Goal: Task Accomplishment & Management: Manage account settings

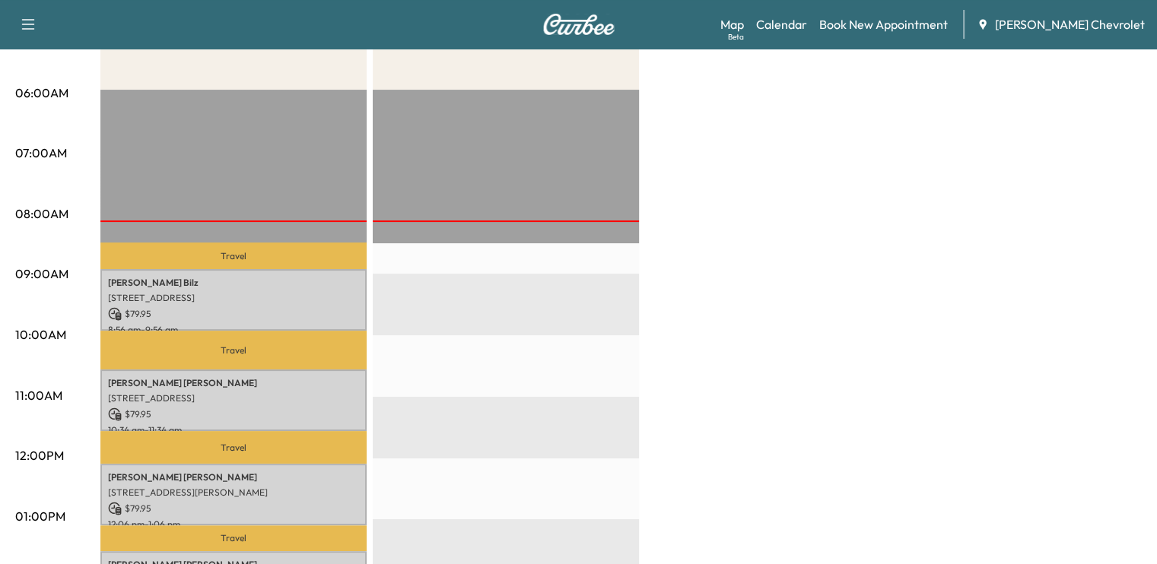
scroll to position [268, 0]
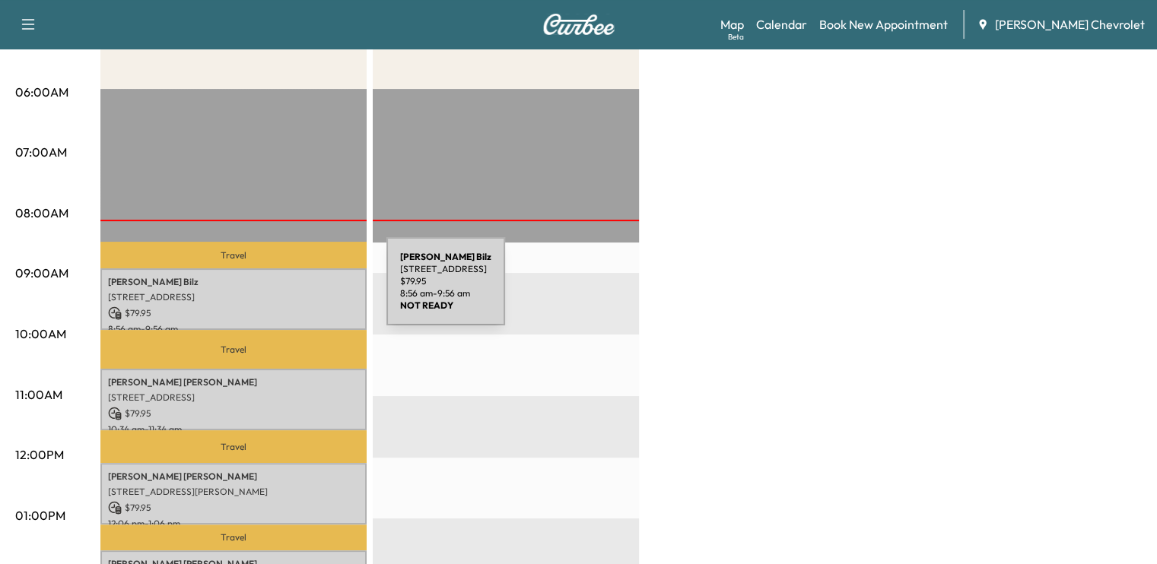
click at [271, 288] on div "[PERSON_NAME] [STREET_ADDRESS] $ 79.95 8:56 am - 9:56 am" at bounding box center [233, 300] width 266 height 62
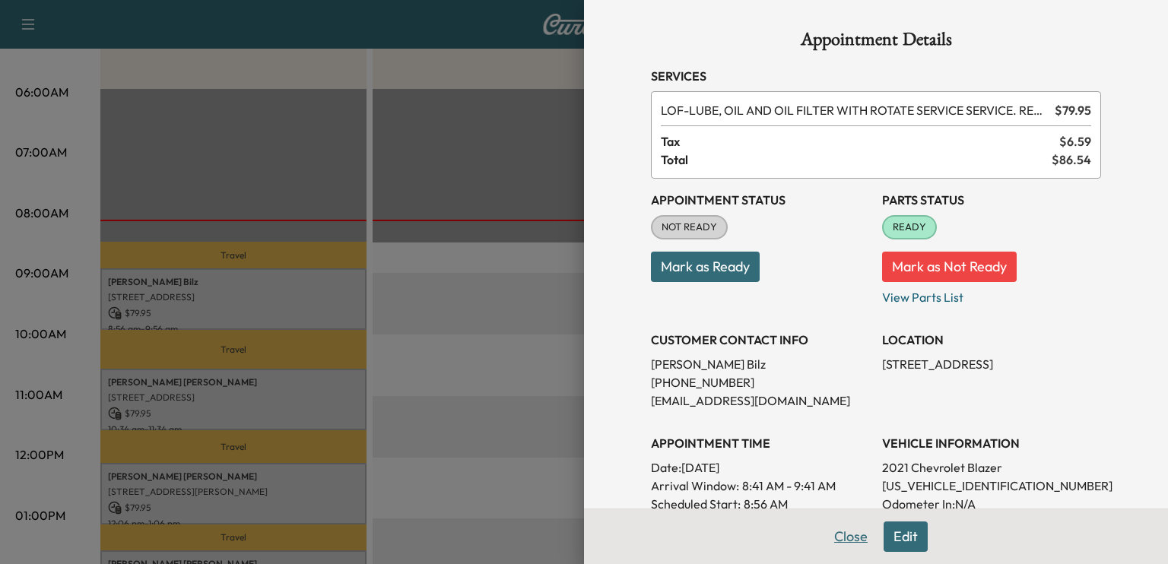
click at [839, 544] on button "Close" at bounding box center [851, 537] width 53 height 30
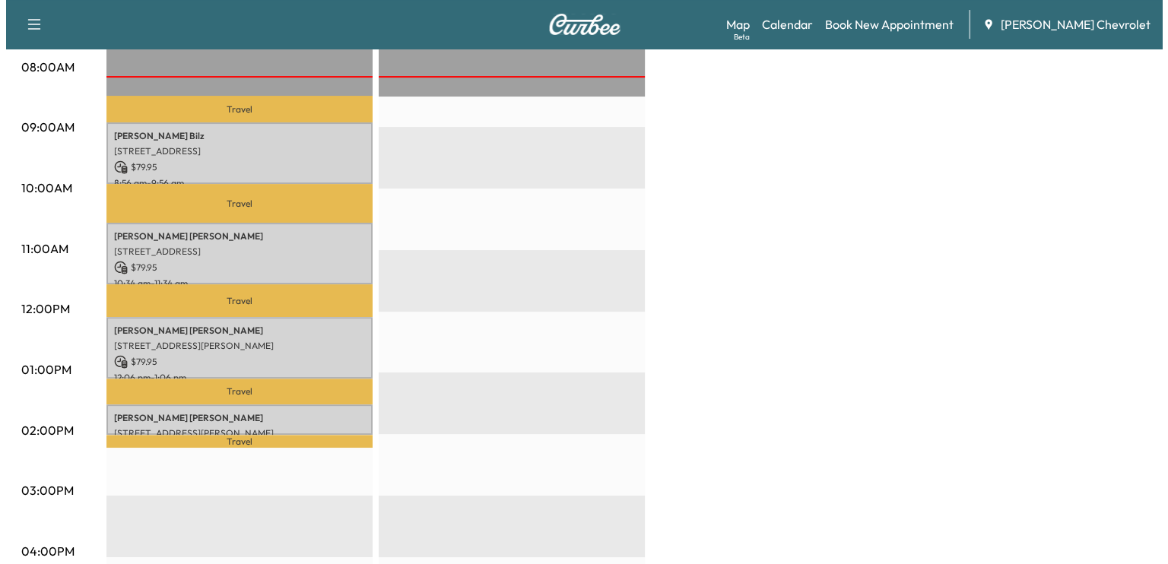
scroll to position [416, 0]
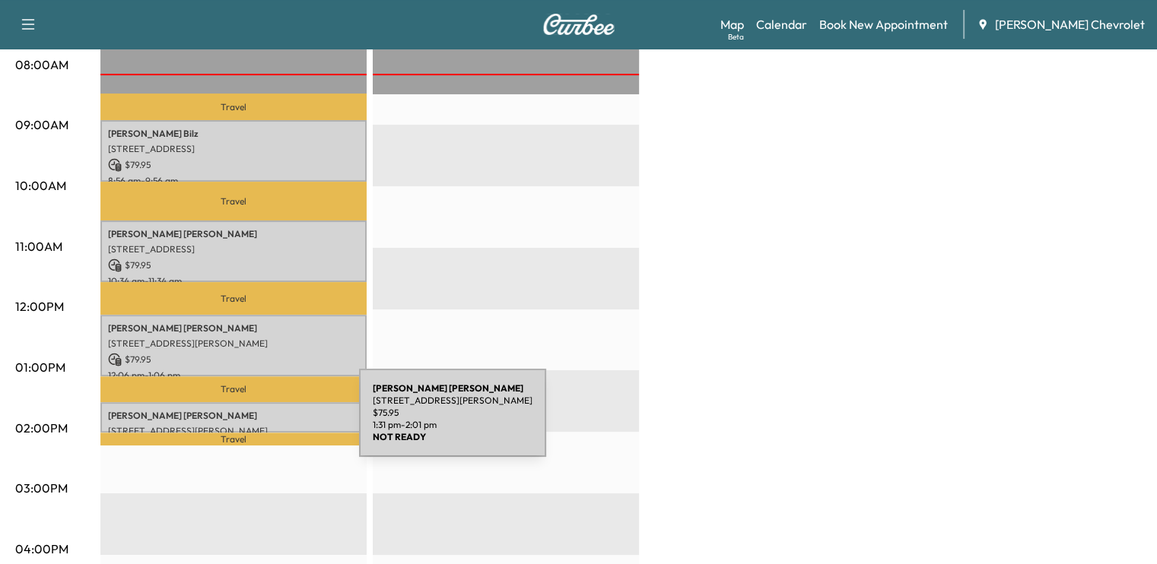
click at [245, 425] on p "[STREET_ADDRESS][PERSON_NAME]" at bounding box center [233, 431] width 251 height 12
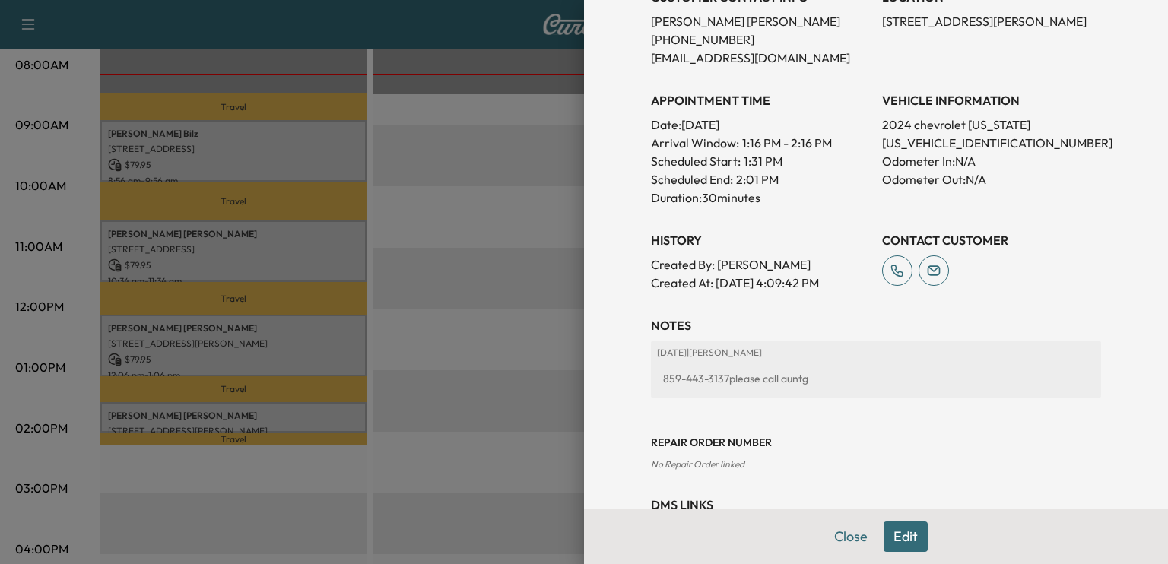
scroll to position [405, 0]
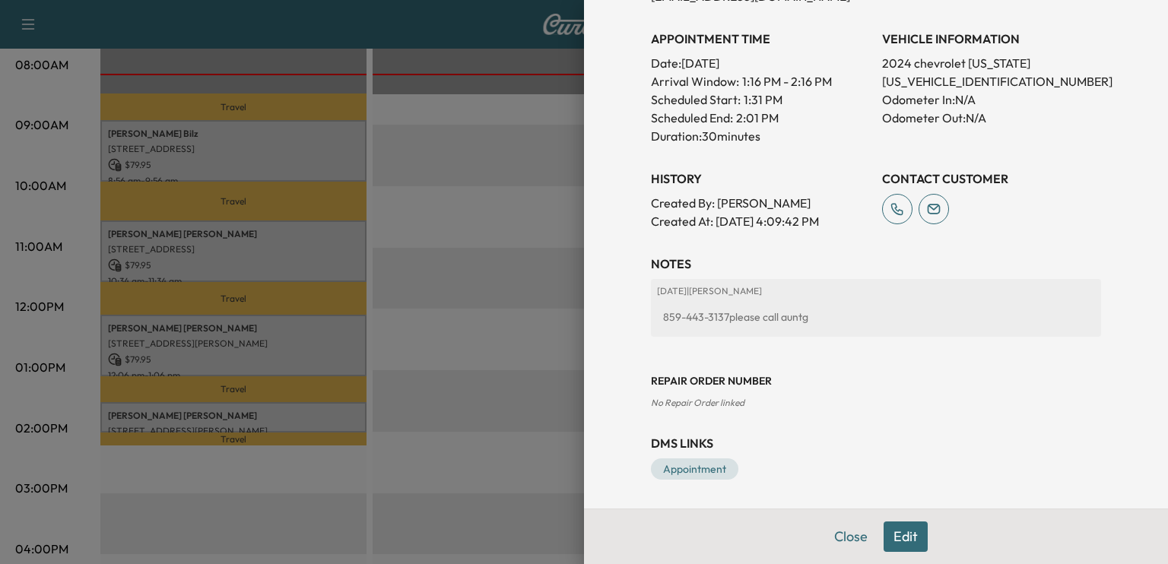
click at [907, 533] on button "Edit" at bounding box center [906, 537] width 44 height 30
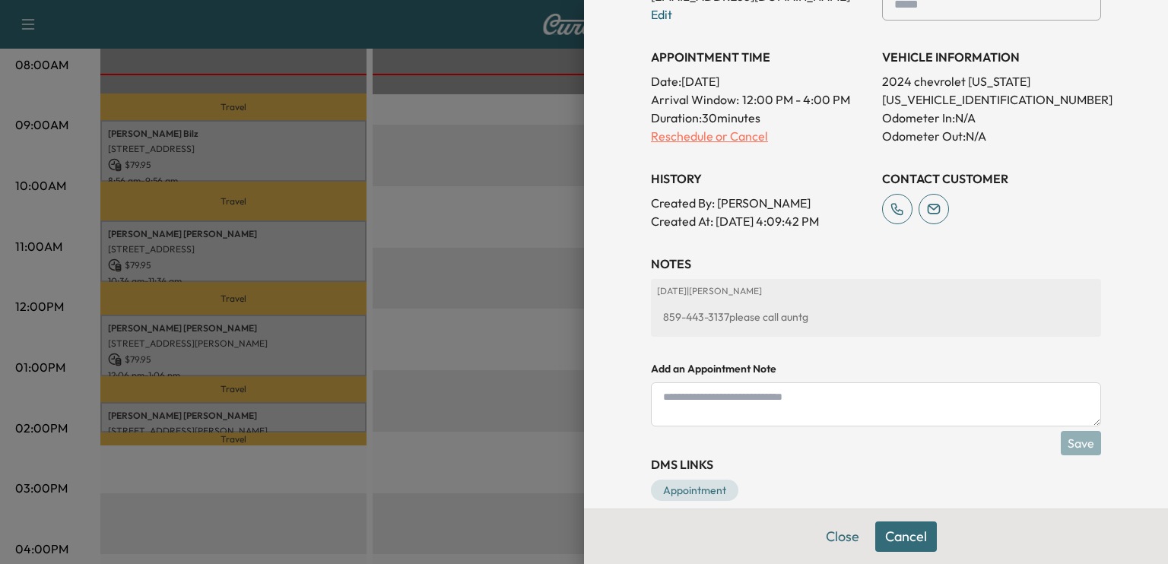
click at [756, 139] on p "Reschedule or Cancel" at bounding box center [760, 136] width 219 height 18
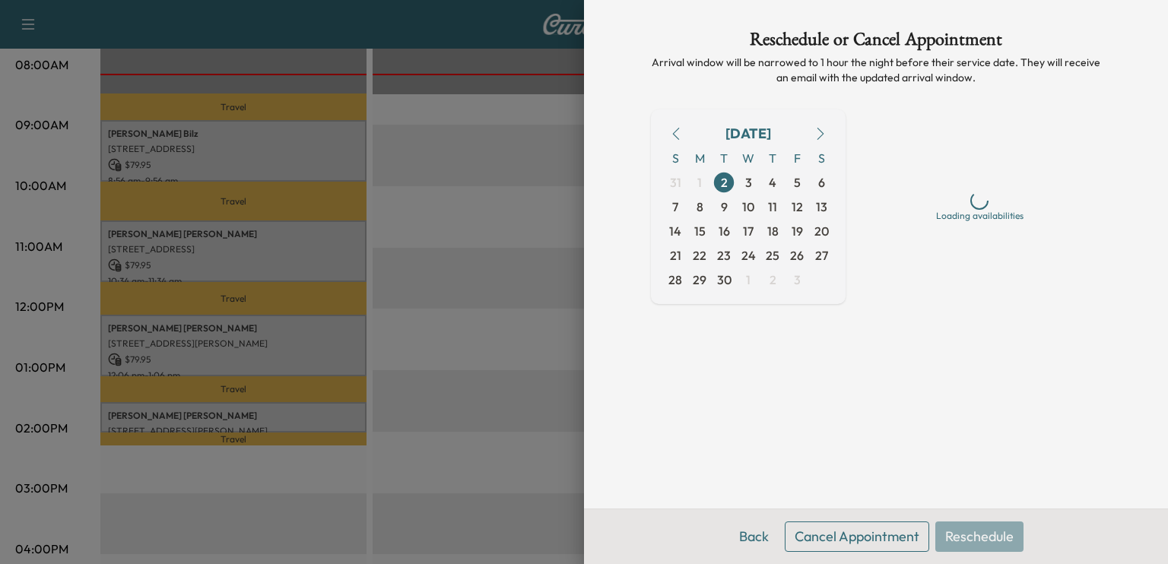
scroll to position [0, 0]
click at [840, 532] on button "Cancel Appointment" at bounding box center [857, 537] width 145 height 30
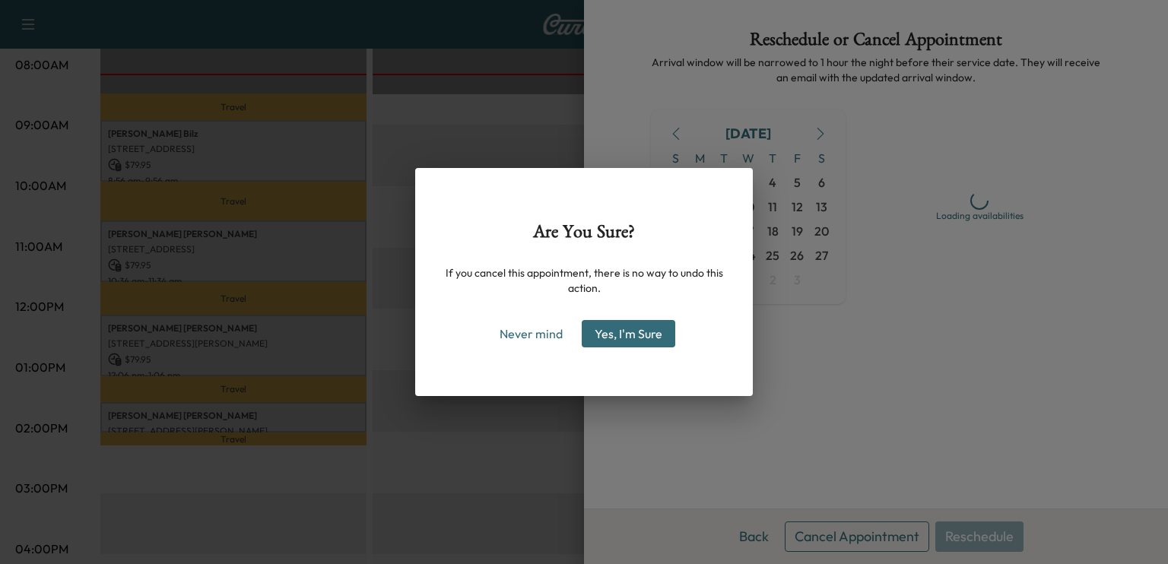
click at [619, 328] on button "Yes, I'm Sure" at bounding box center [629, 333] width 94 height 27
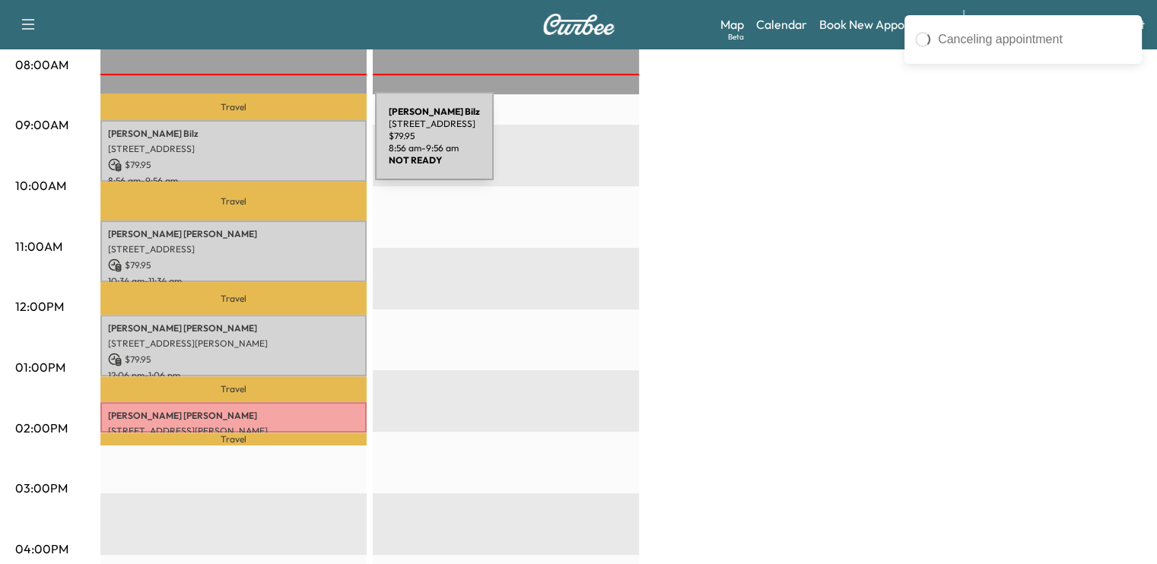
click at [261, 145] on p "[STREET_ADDRESS]" at bounding box center [233, 149] width 251 height 12
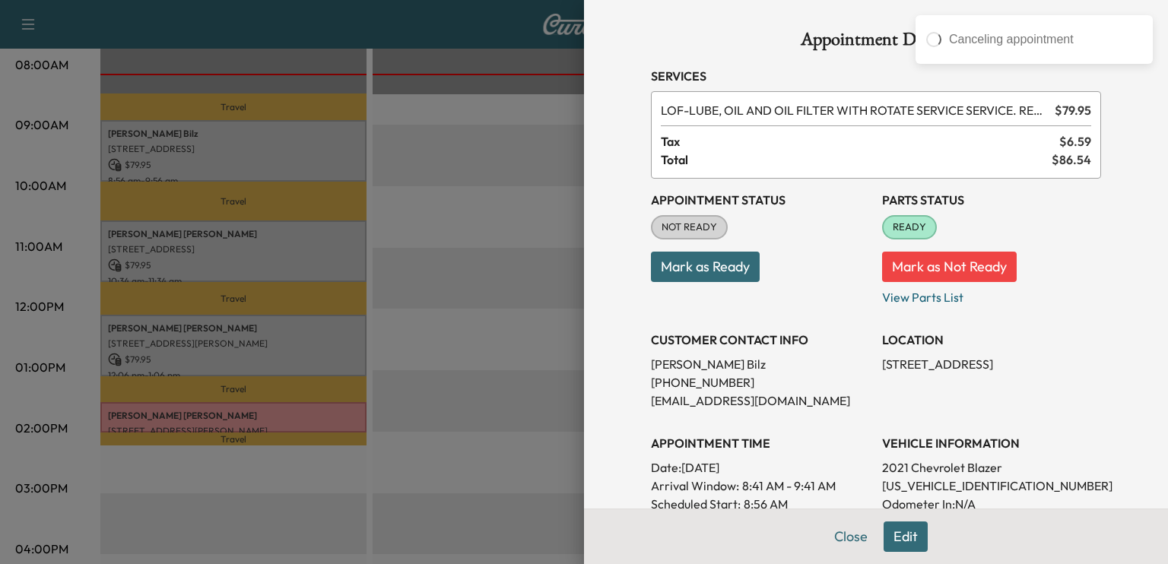
scroll to position [441, 0]
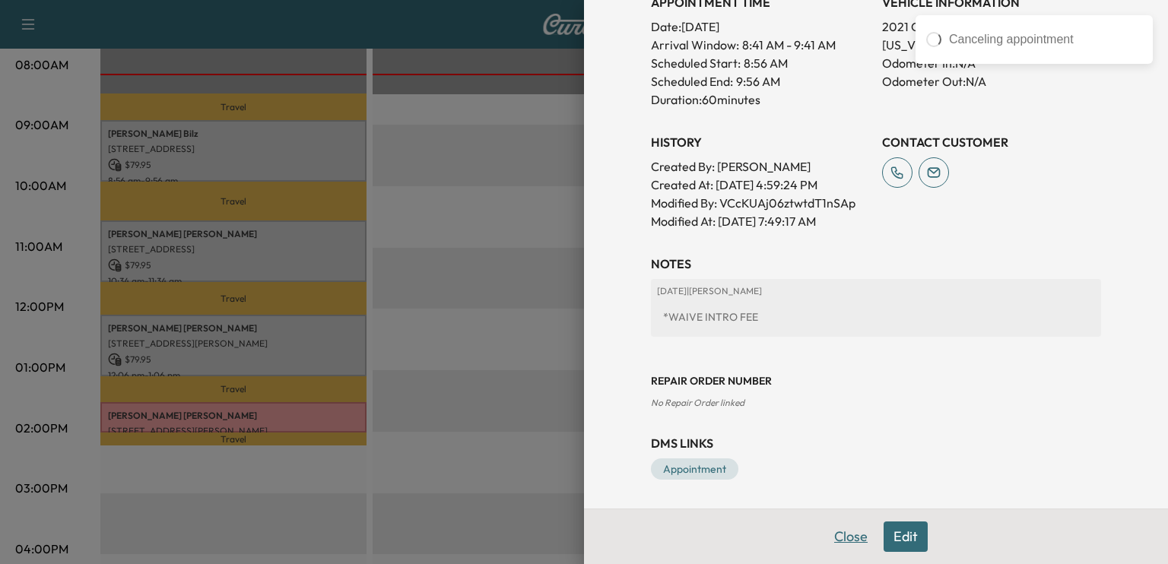
click at [828, 536] on button "Close" at bounding box center [851, 537] width 53 height 30
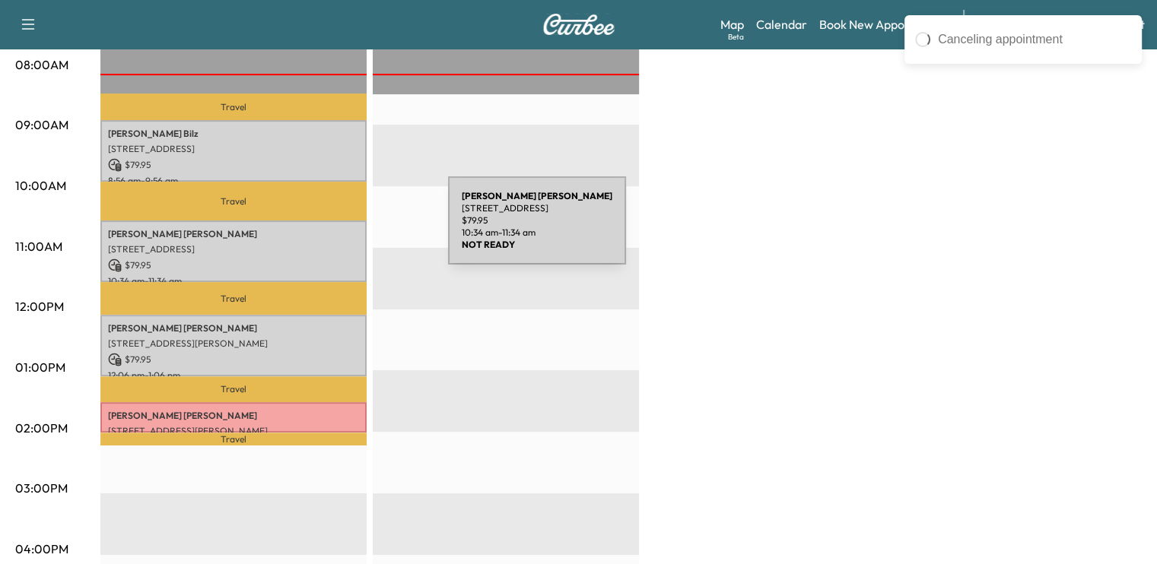
click at [333, 233] on p "[PERSON_NAME]" at bounding box center [233, 234] width 251 height 12
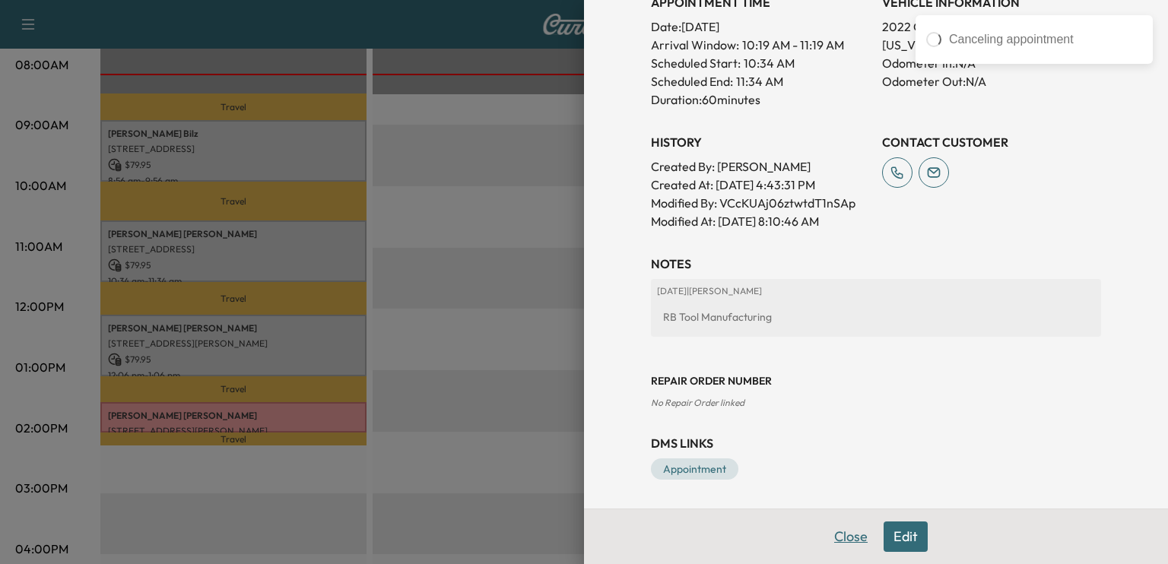
click at [840, 545] on button "Close" at bounding box center [851, 537] width 53 height 30
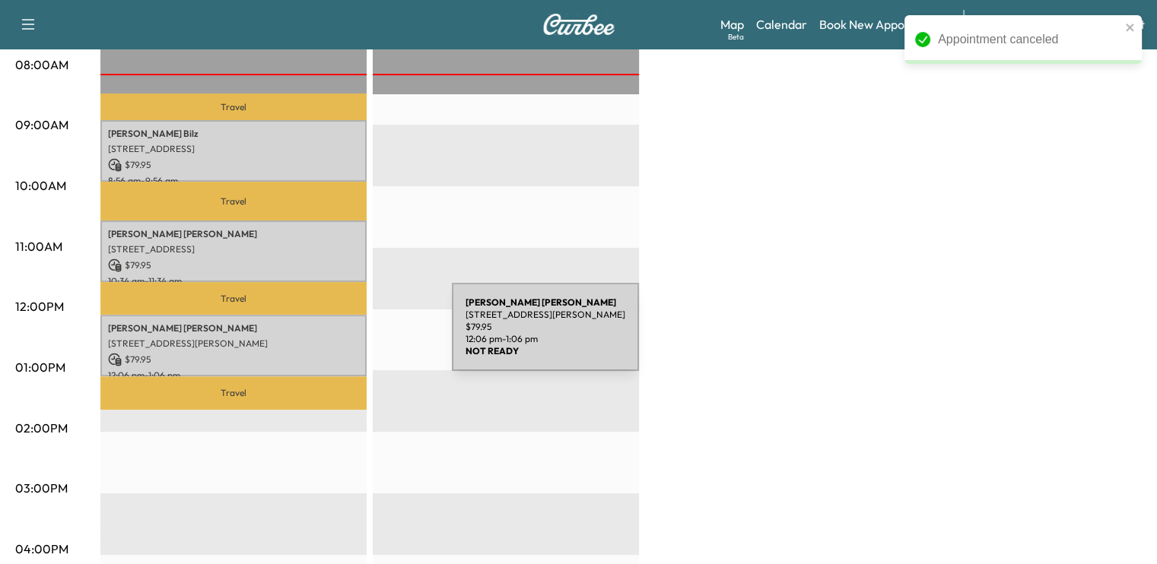
click at [338, 338] on p "[STREET_ADDRESS][PERSON_NAME]" at bounding box center [233, 344] width 251 height 12
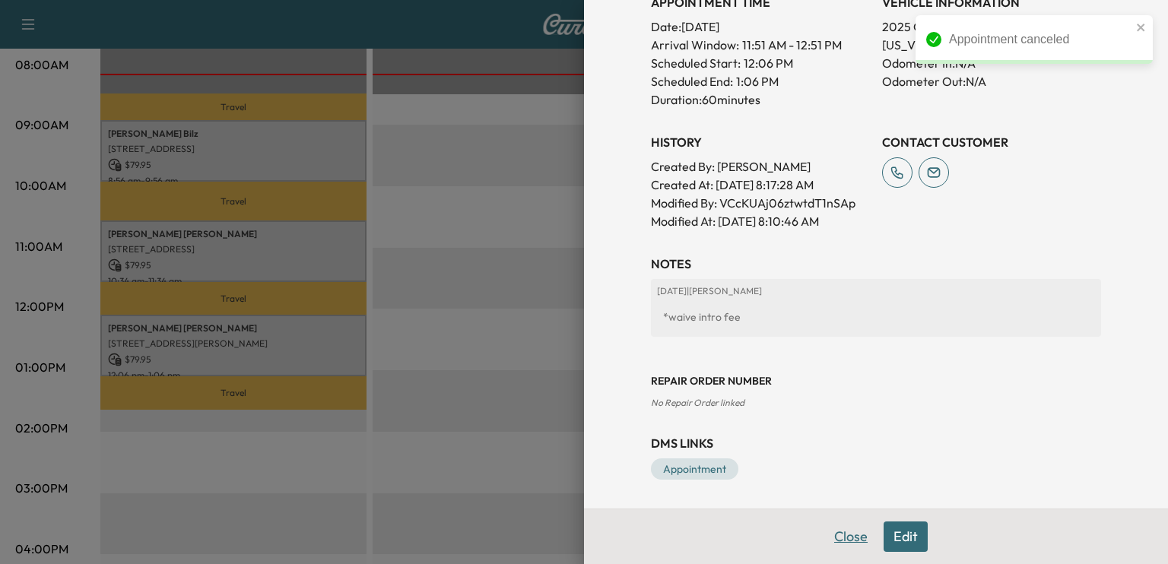
click at [837, 539] on button "Close" at bounding box center [851, 537] width 53 height 30
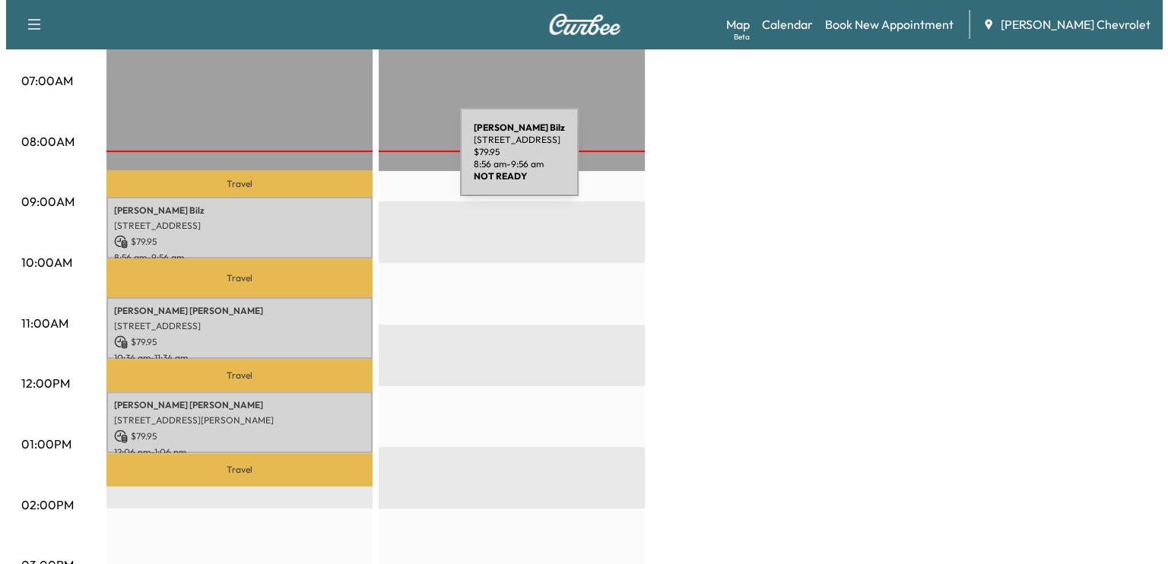
scroll to position [324, 0]
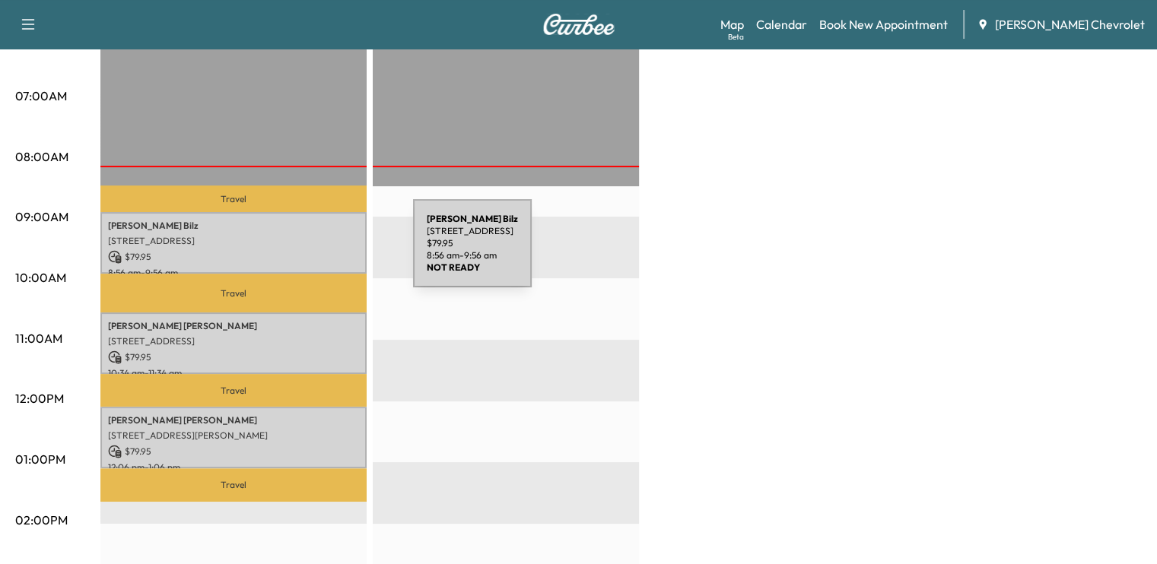
click at [299, 253] on p "$ 79.95" at bounding box center [233, 257] width 251 height 14
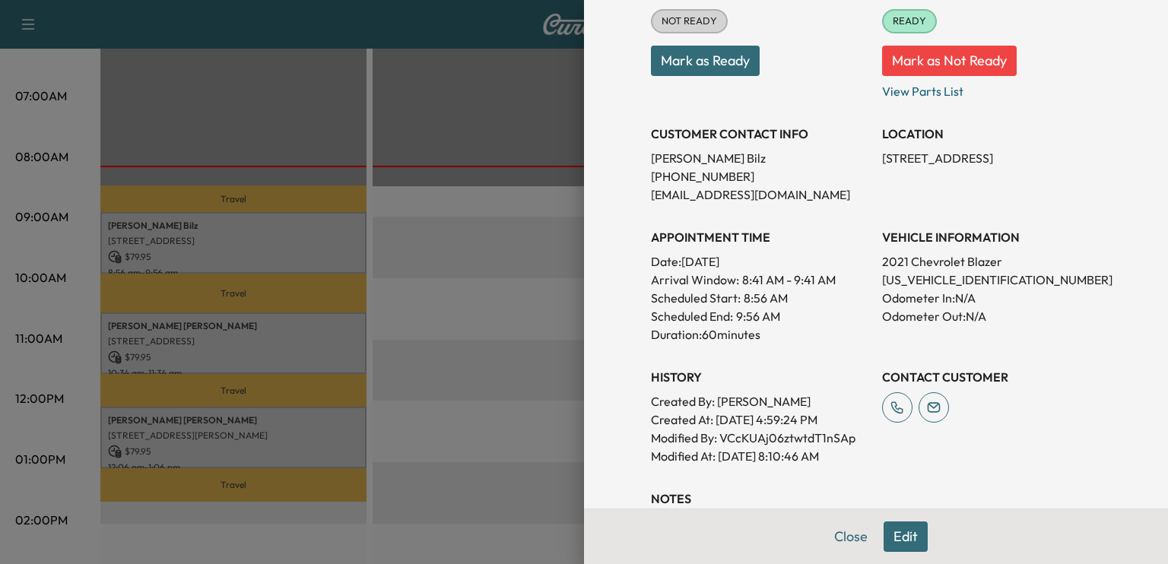
scroll to position [202, 0]
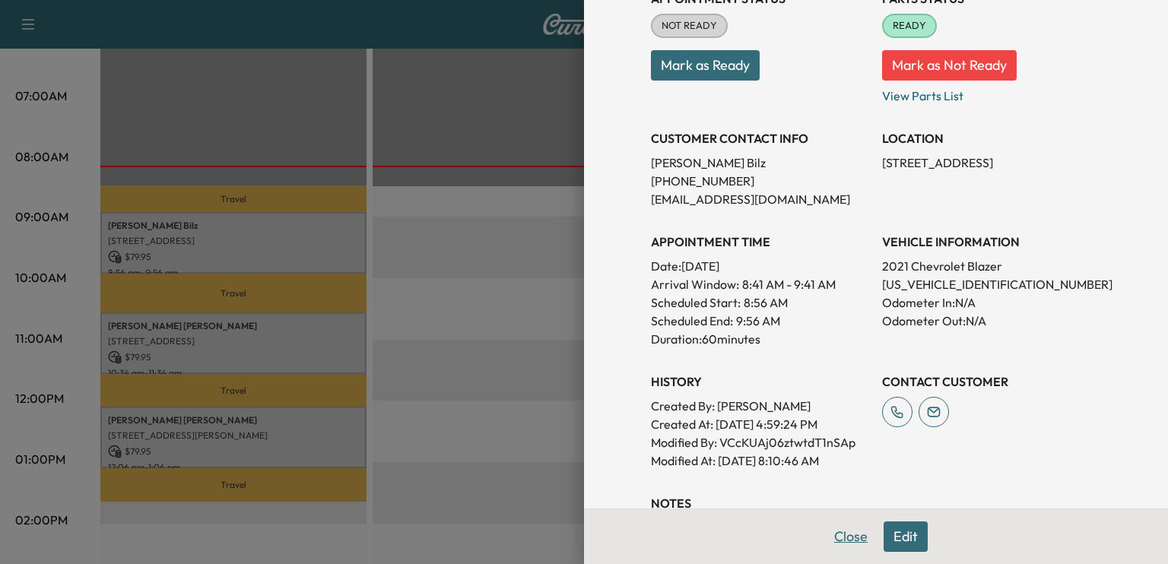
click at [849, 529] on button "Close" at bounding box center [851, 537] width 53 height 30
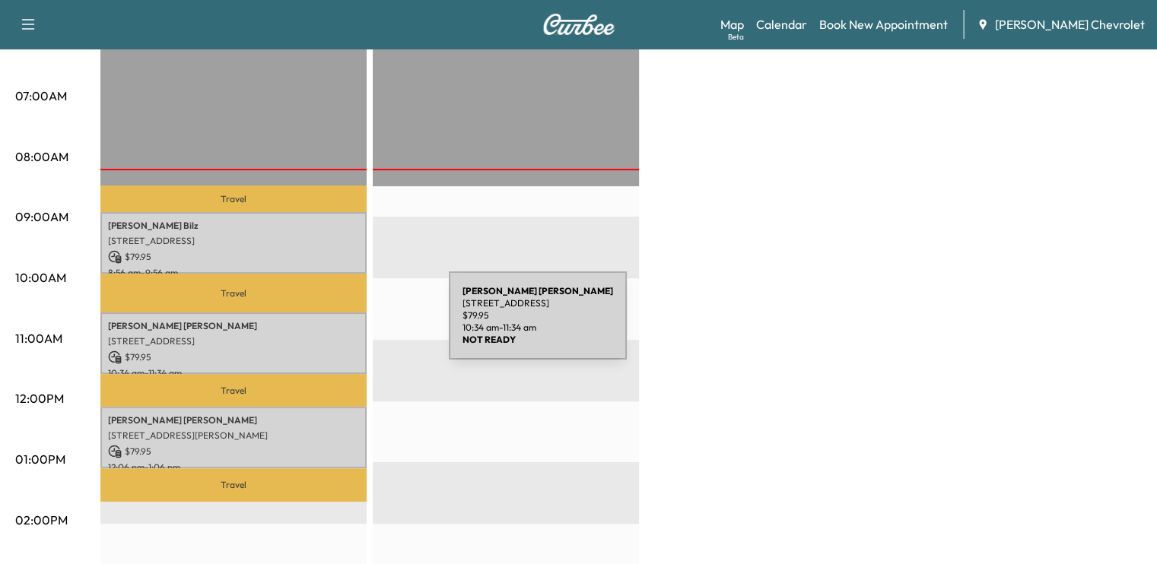
click at [335, 325] on p "[PERSON_NAME]" at bounding box center [233, 326] width 251 height 12
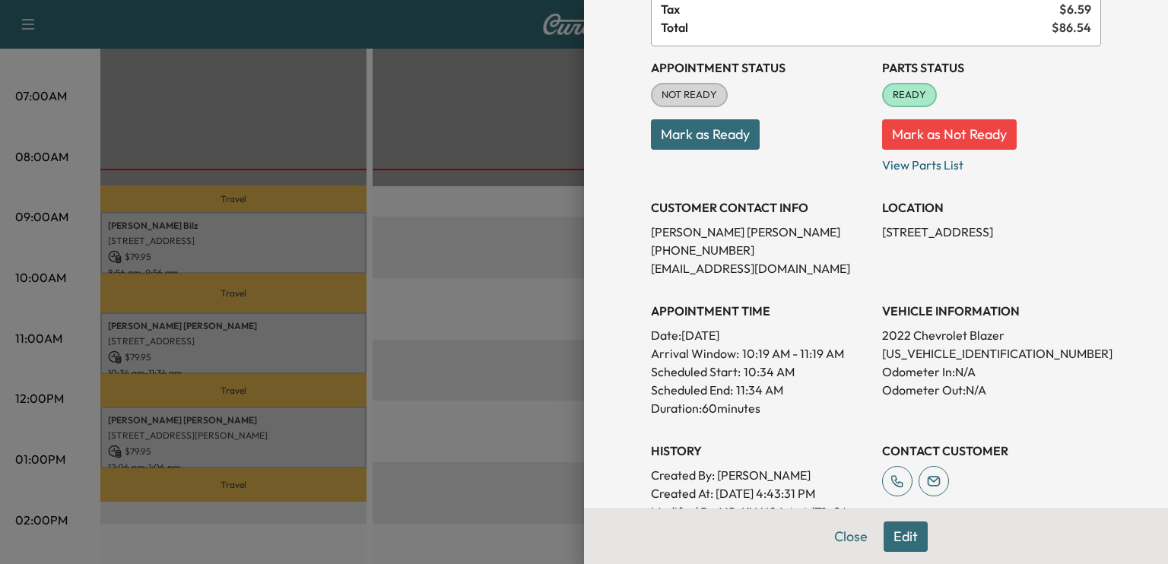
scroll to position [130, 0]
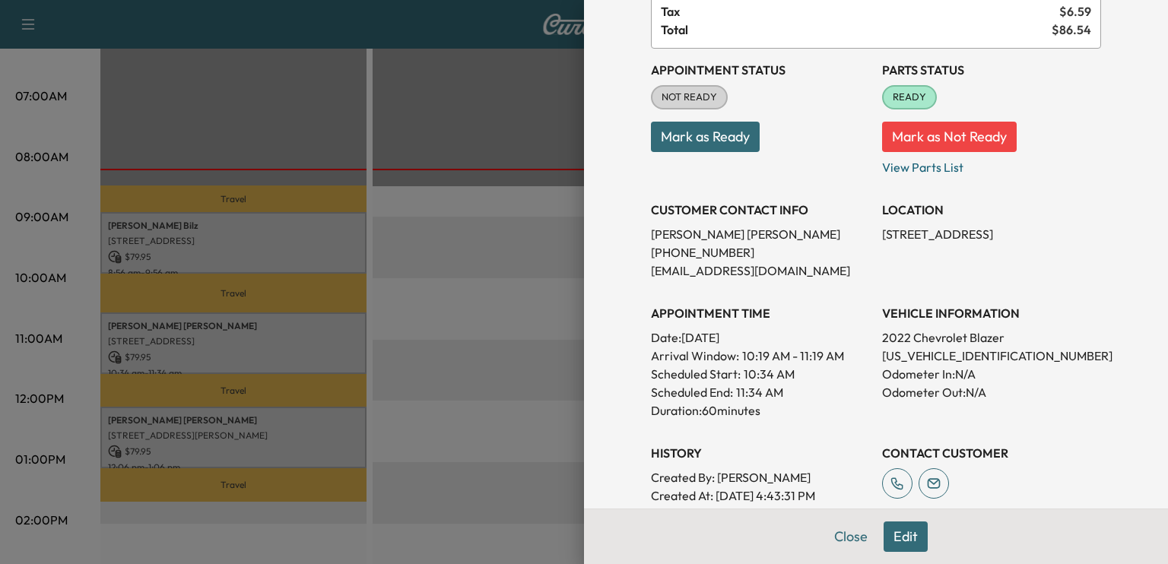
click at [513, 327] on div at bounding box center [584, 282] width 1168 height 564
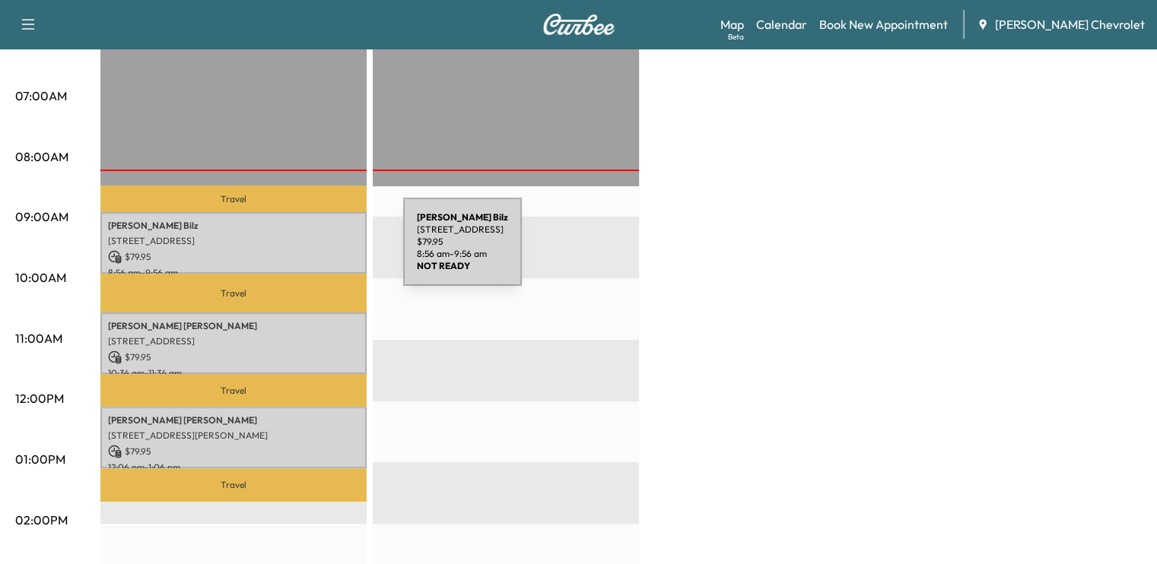
click at [287, 250] on p "$ 79.95" at bounding box center [233, 257] width 251 height 14
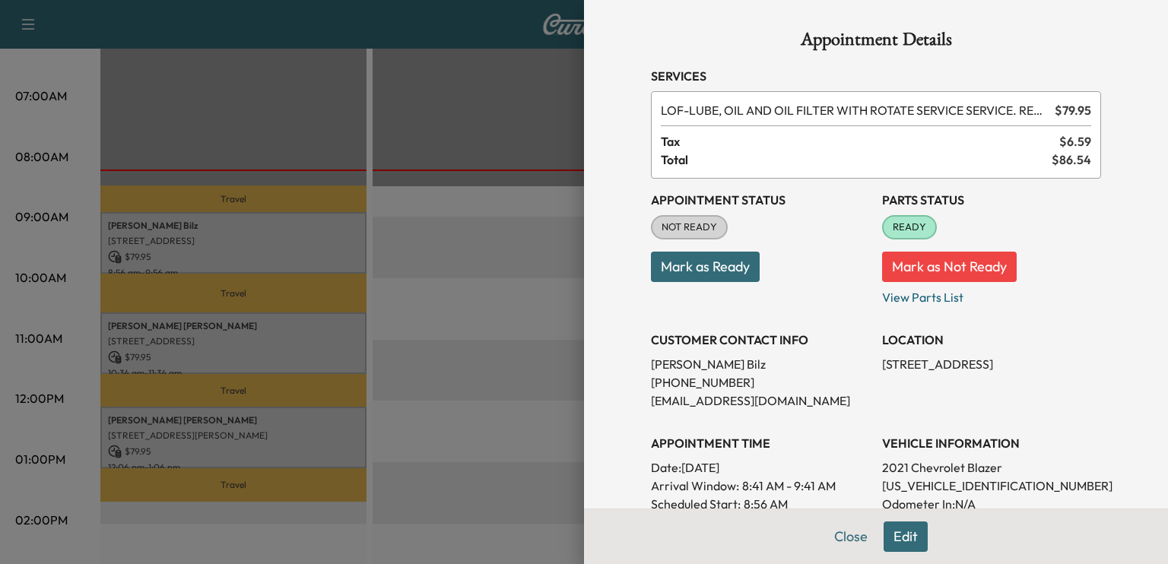
click at [289, 339] on div at bounding box center [584, 282] width 1168 height 564
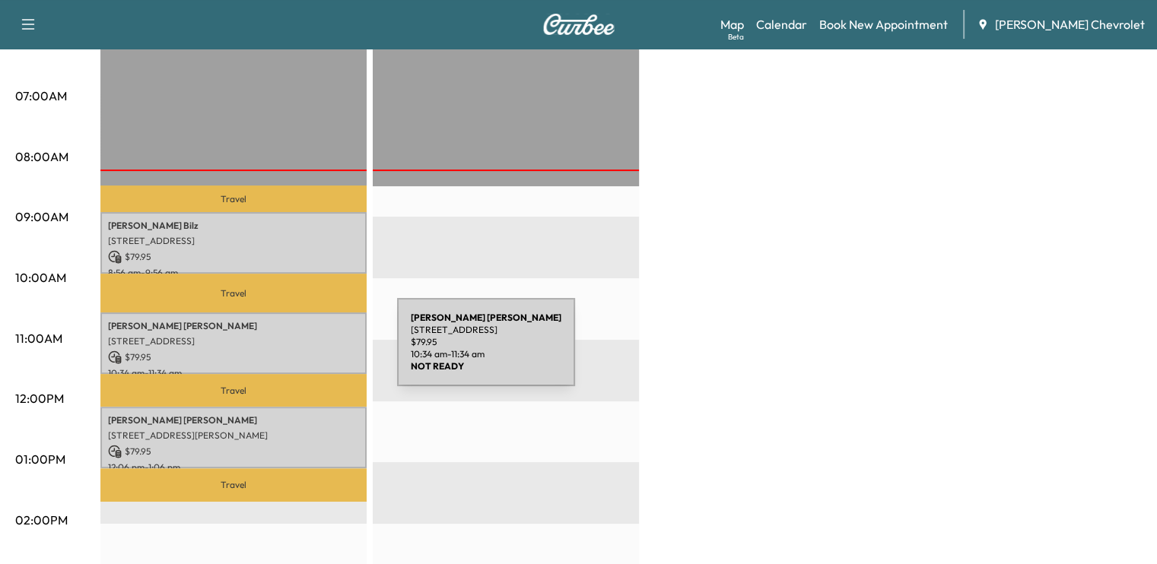
click at [283, 351] on p "$ 79.95" at bounding box center [233, 358] width 251 height 14
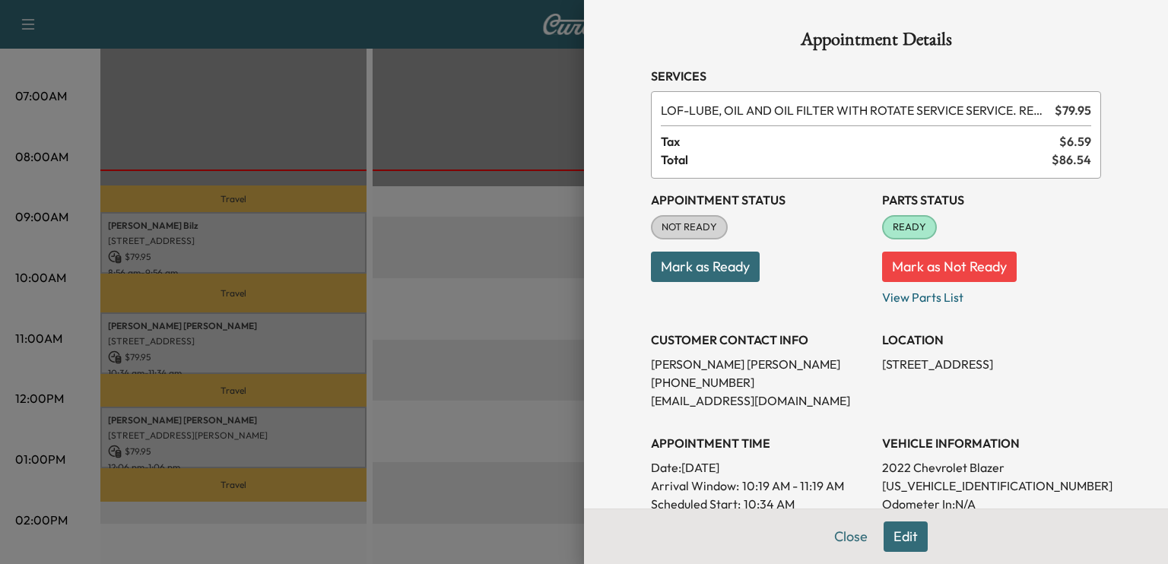
scroll to position [176, 0]
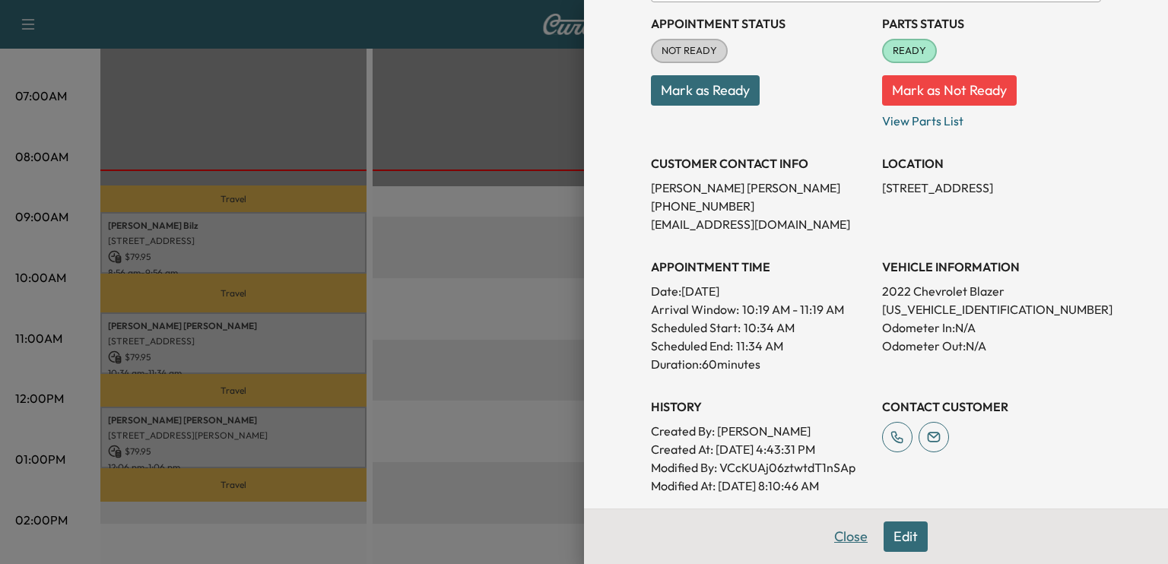
click at [828, 539] on button "Close" at bounding box center [851, 537] width 53 height 30
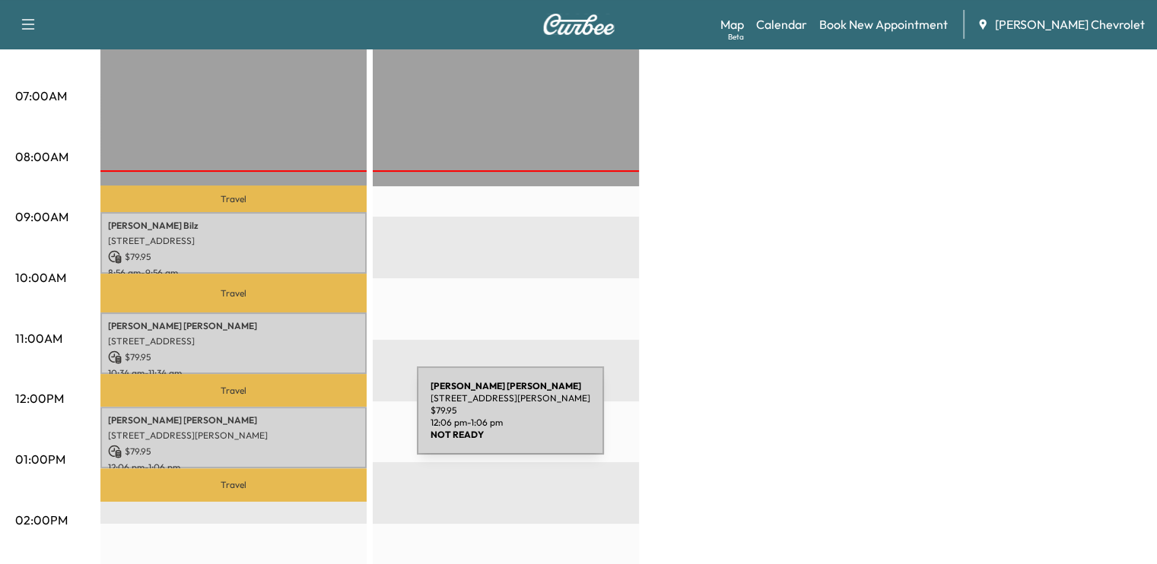
click at [303, 420] on p "[PERSON_NAME]" at bounding box center [233, 421] width 251 height 12
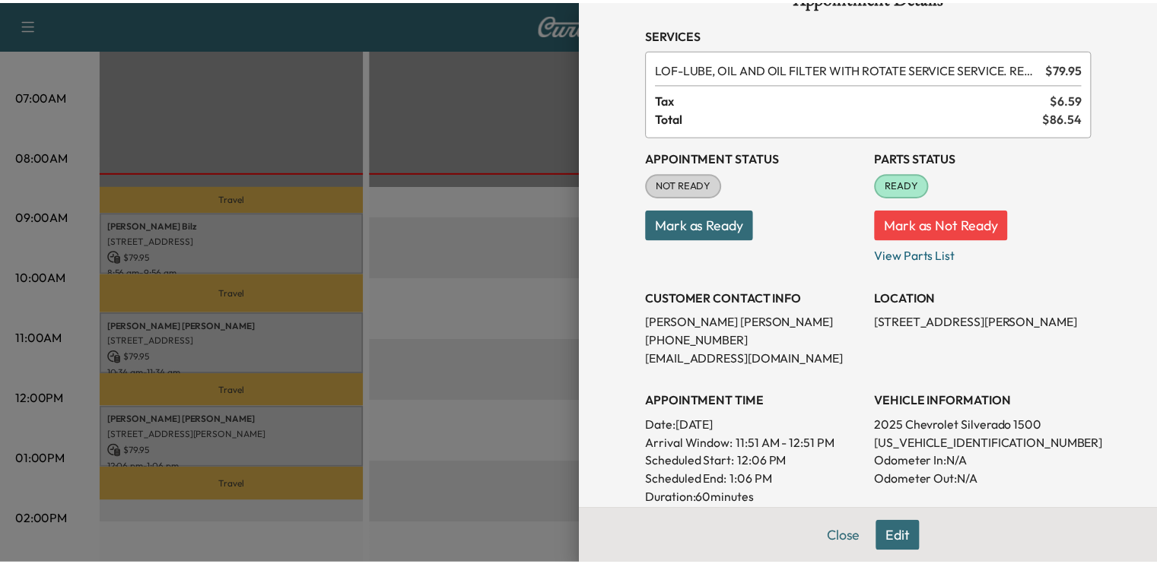
scroll to position [0, 0]
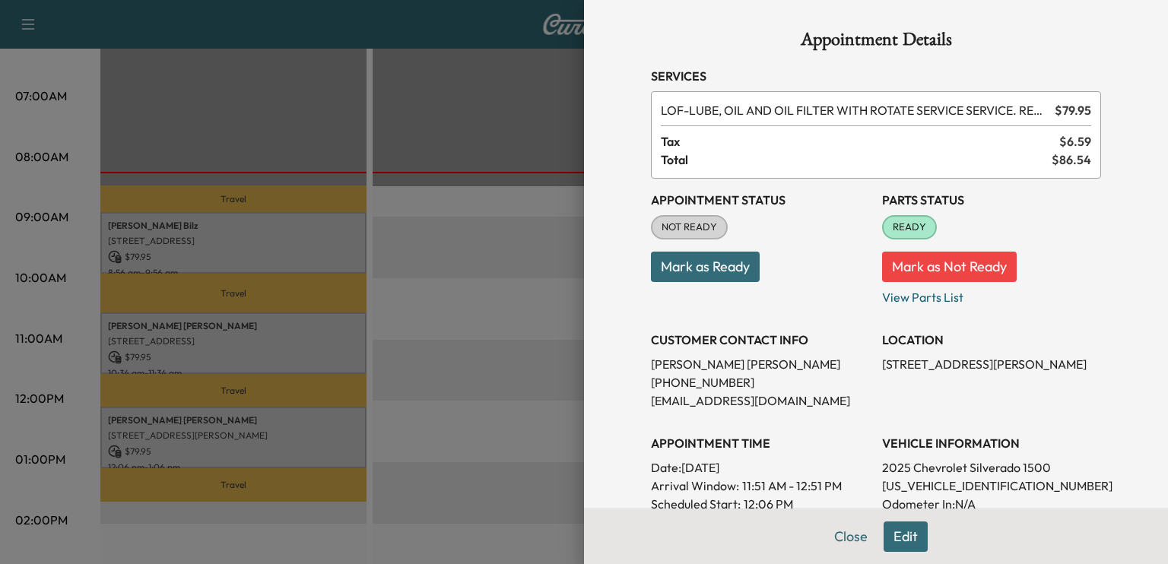
click at [651, 265] on button "Mark as Ready" at bounding box center [705, 267] width 109 height 30
click at [350, 279] on div at bounding box center [584, 282] width 1168 height 564
click at [847, 540] on button "Close" at bounding box center [857, 537] width 53 height 30
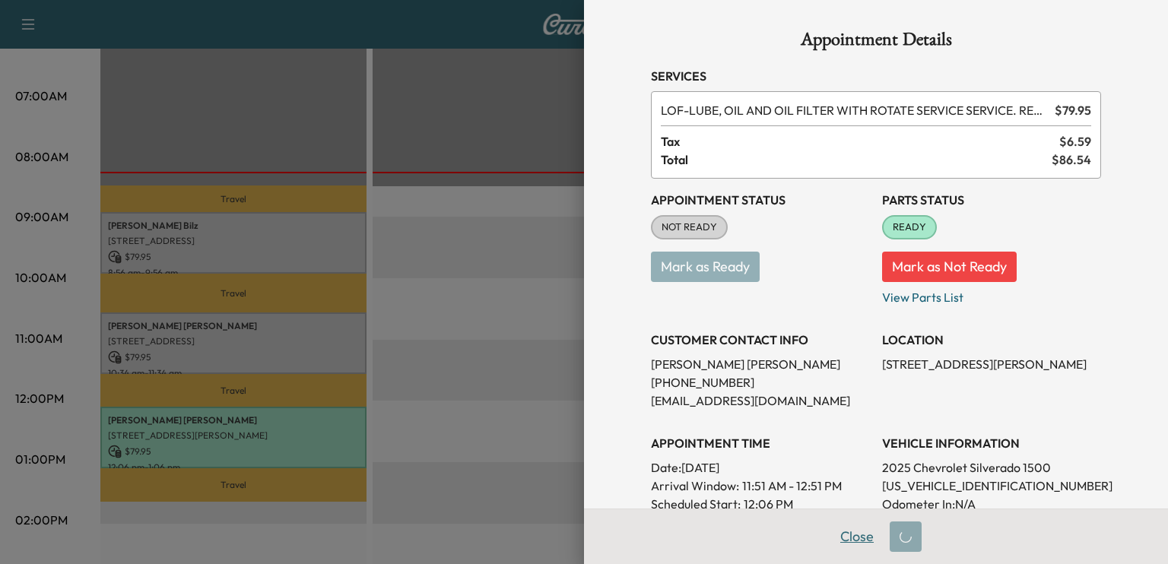
click at [859, 532] on button "Close" at bounding box center [857, 537] width 53 height 30
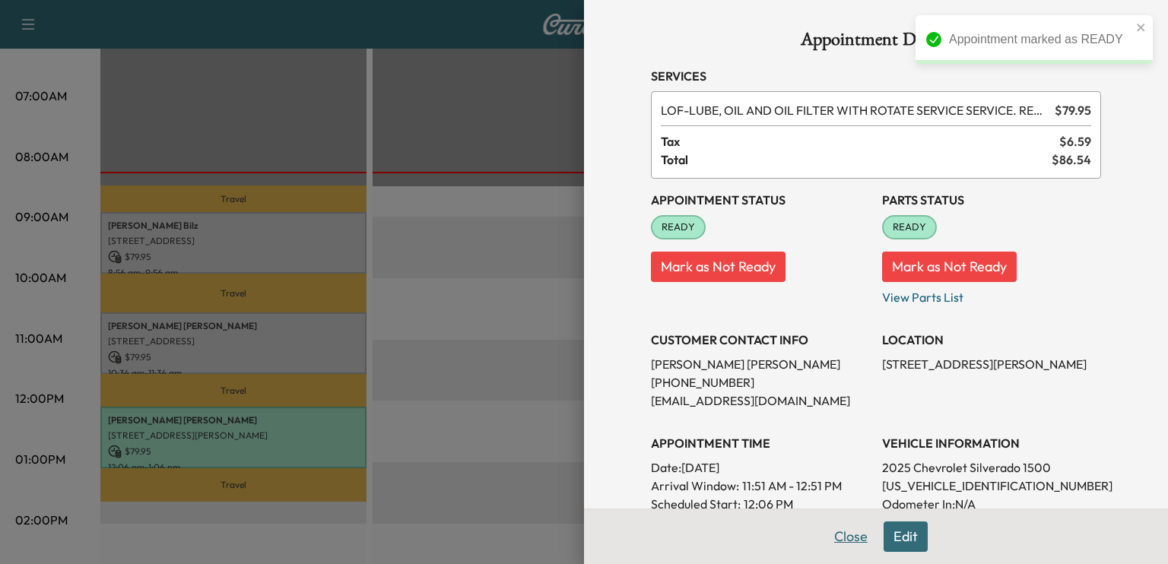
click at [852, 535] on button "Close" at bounding box center [851, 537] width 53 height 30
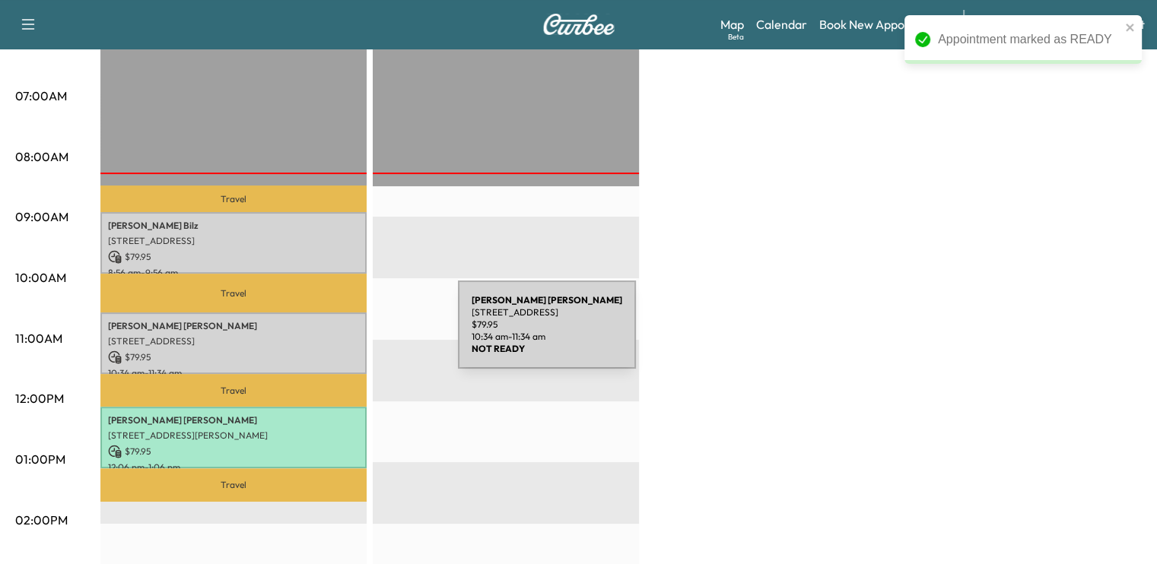
click at [344, 335] on p "[STREET_ADDRESS]" at bounding box center [233, 341] width 251 height 12
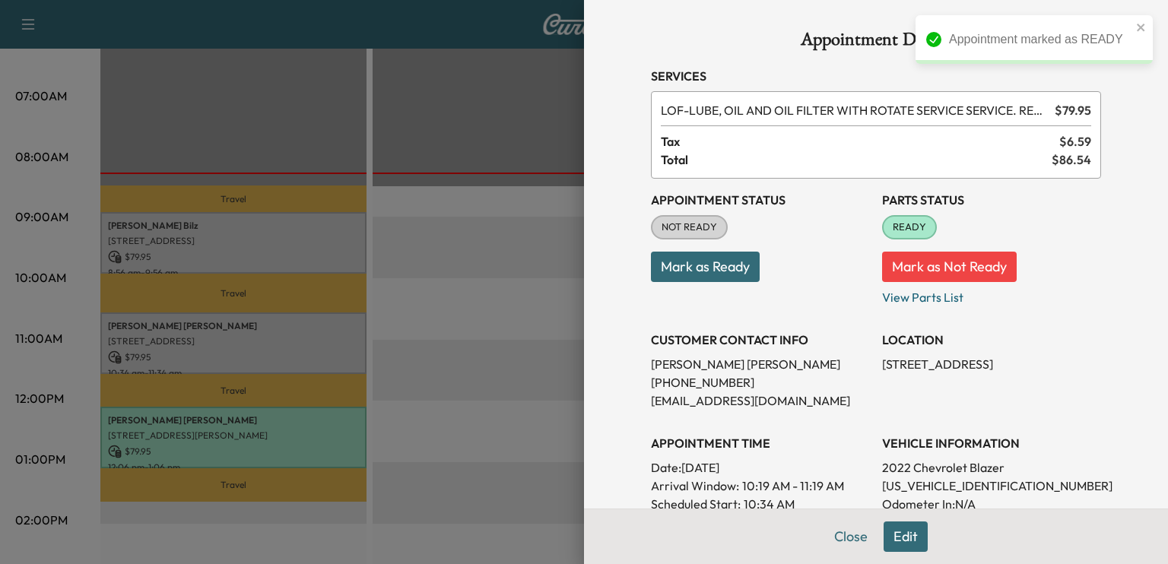
click at [730, 269] on button "Mark as Ready" at bounding box center [705, 267] width 109 height 30
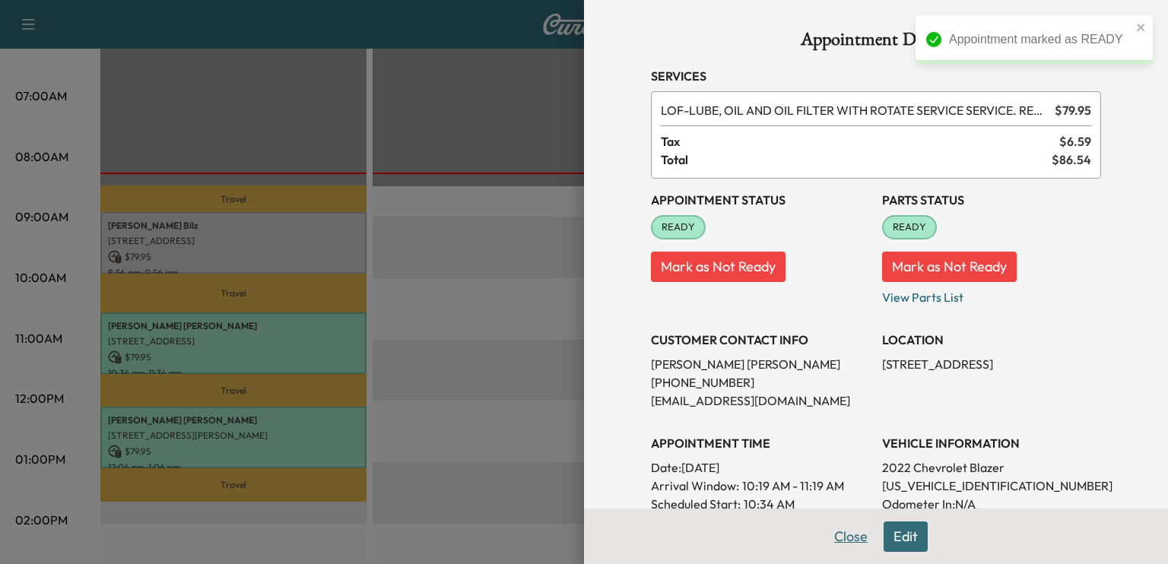
click at [836, 539] on button "Close" at bounding box center [851, 537] width 53 height 30
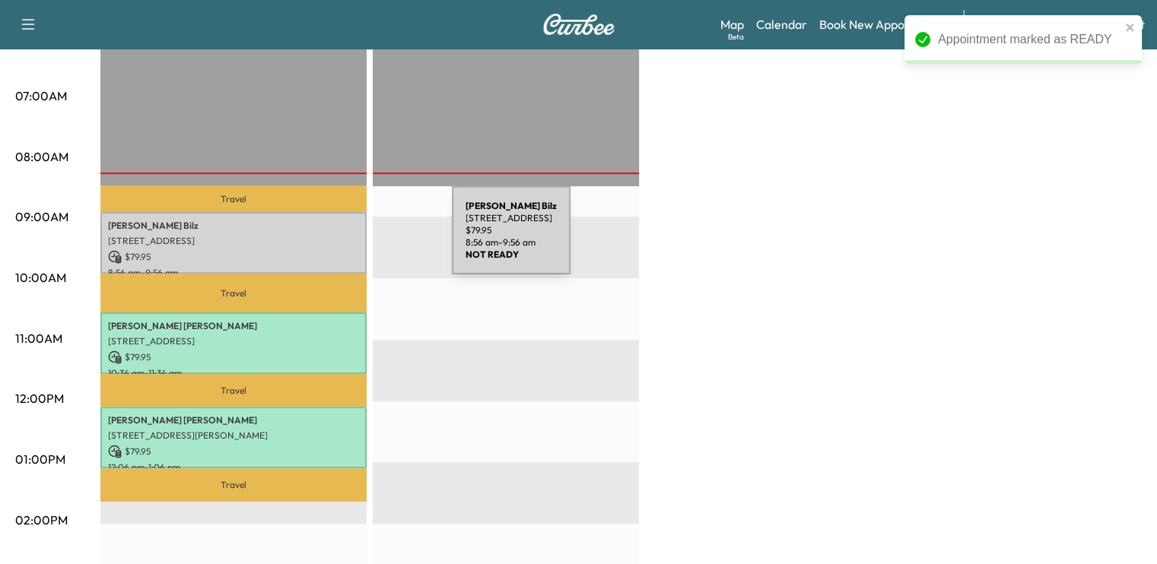
click at [338, 240] on p "[STREET_ADDRESS]" at bounding box center [233, 241] width 251 height 12
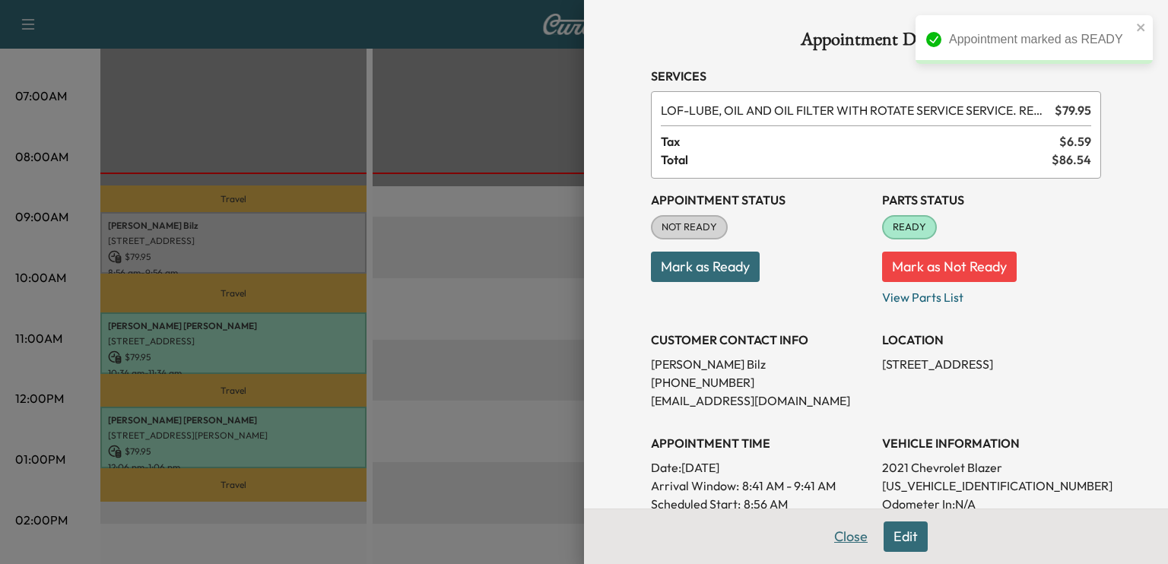
click at [848, 542] on button "Close" at bounding box center [851, 537] width 53 height 30
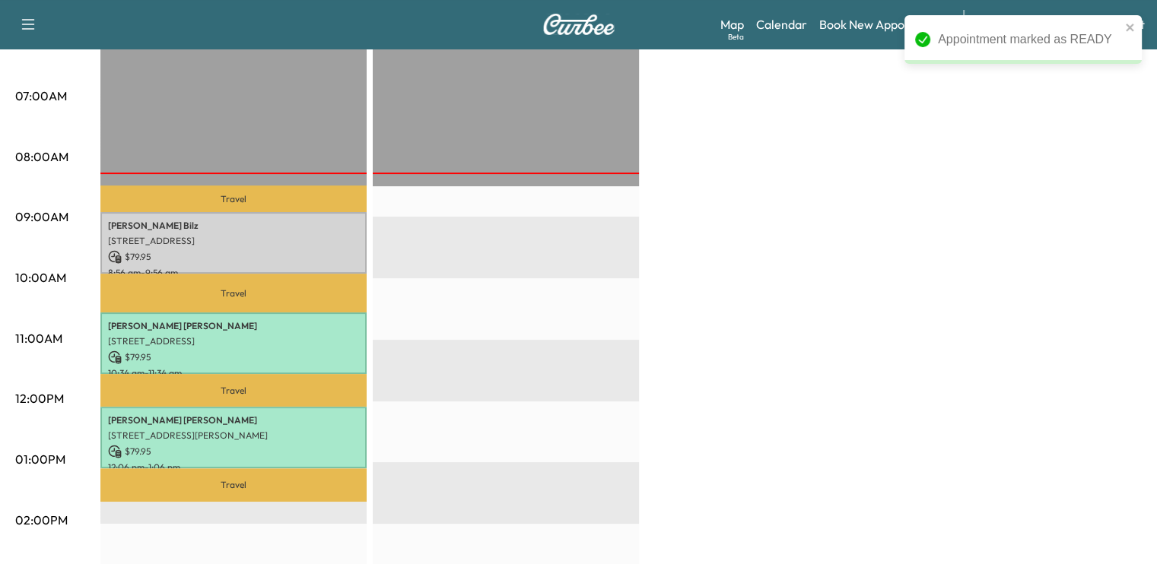
click at [848, 542] on div "BrightDrop $ 239.85 Revenue 3 hr Work Time 2 hr 9 min Transit Time Travel [PERS…" at bounding box center [620, 444] width 1041 height 1141
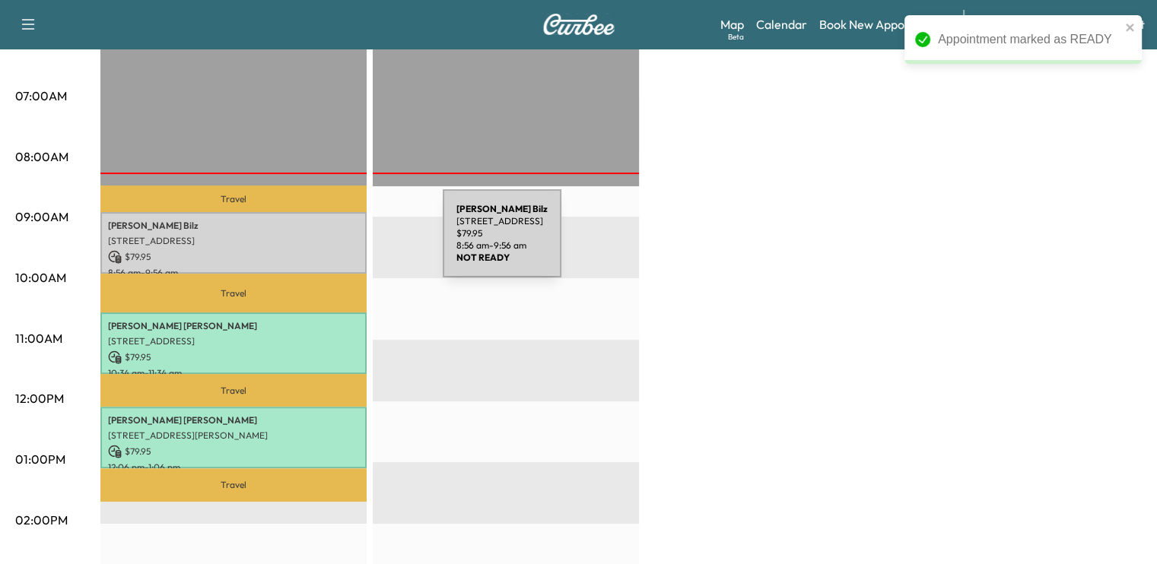
click at [329, 243] on p "[STREET_ADDRESS]" at bounding box center [233, 241] width 251 height 12
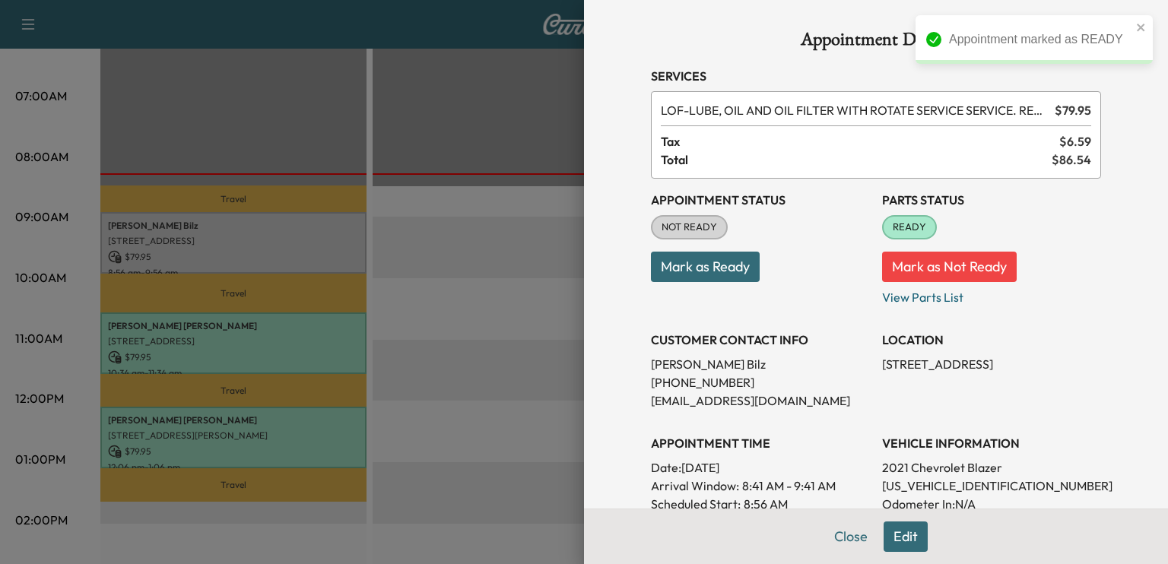
click at [729, 274] on button "Mark as Ready" at bounding box center [705, 267] width 109 height 30
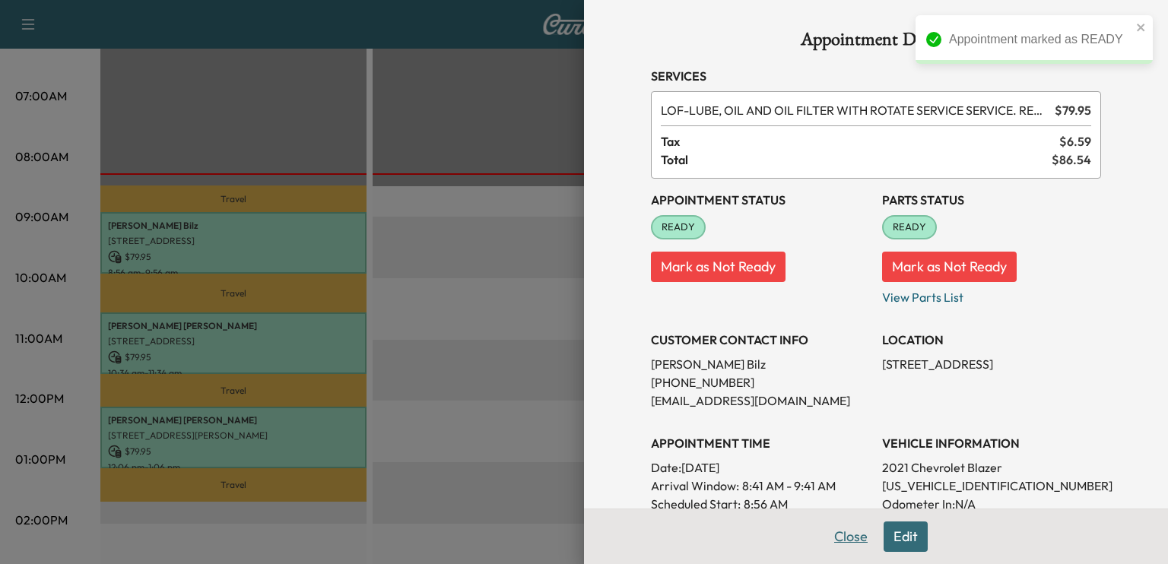
click at [834, 532] on button "Close" at bounding box center [851, 537] width 53 height 30
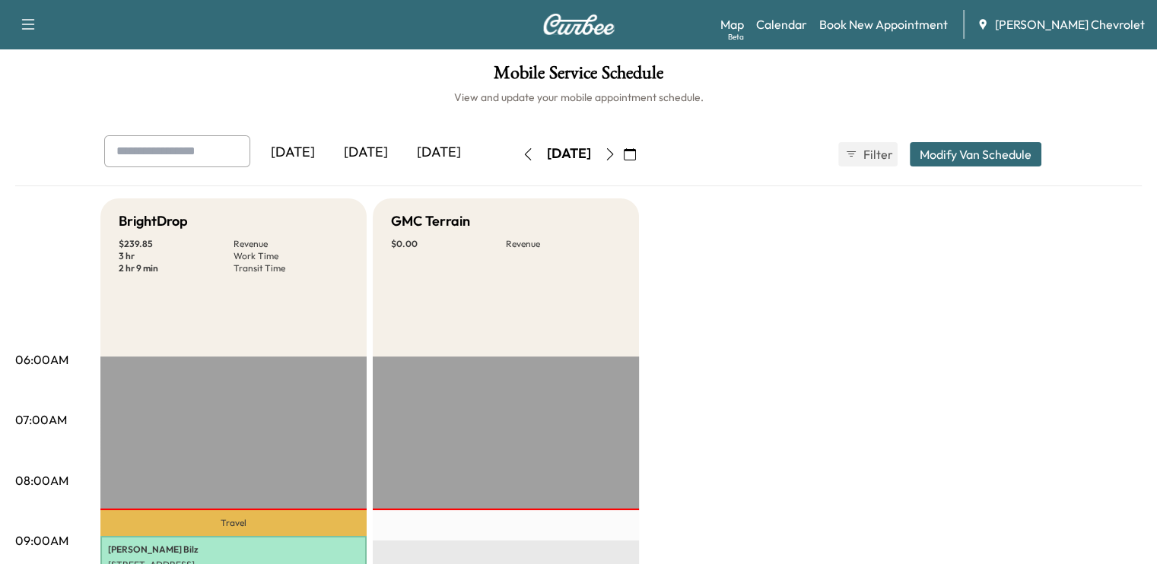
click at [623, 161] on button "button" at bounding box center [610, 154] width 26 height 24
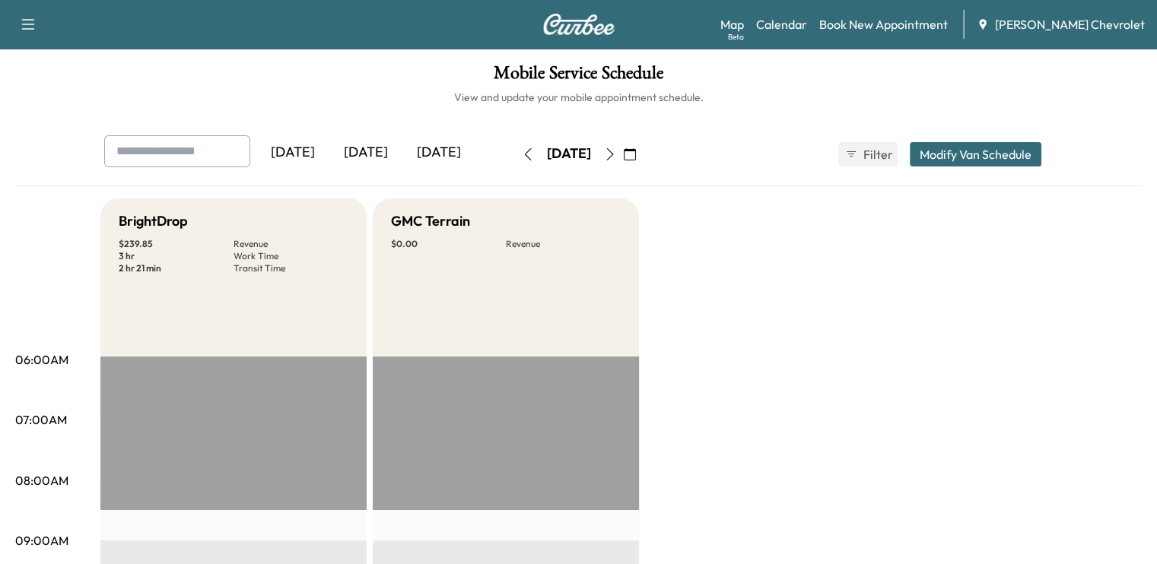
click at [522, 151] on icon "button" at bounding box center [528, 154] width 12 height 12
